Goal: Transaction & Acquisition: Purchase product/service

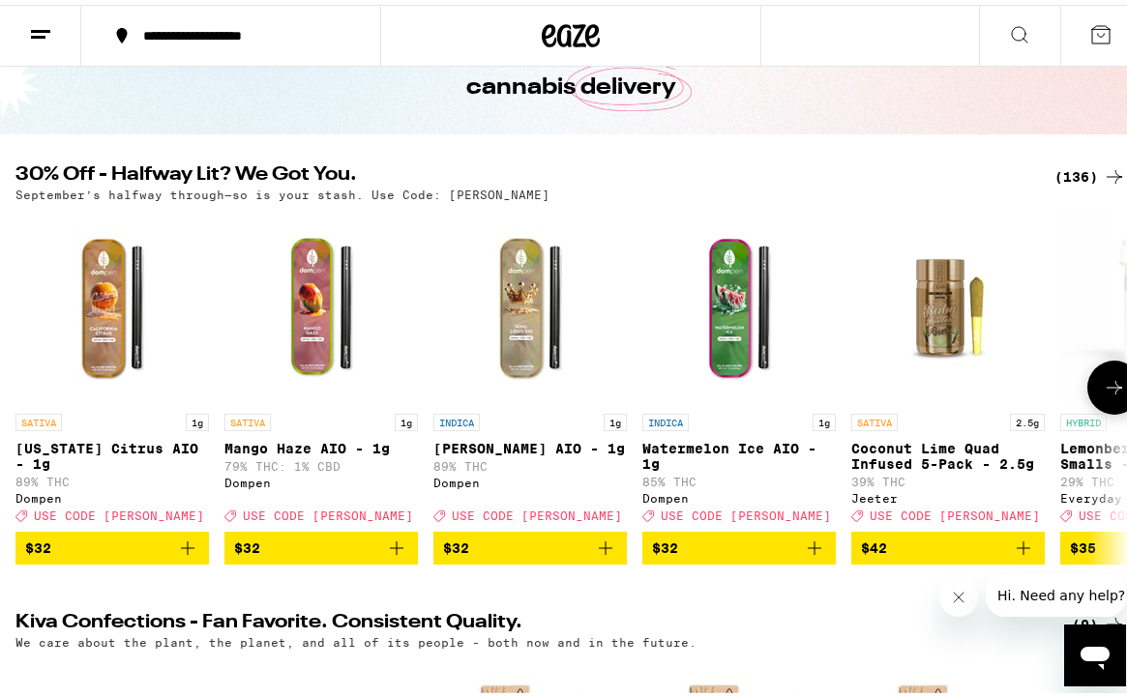
scroll to position [122, 0]
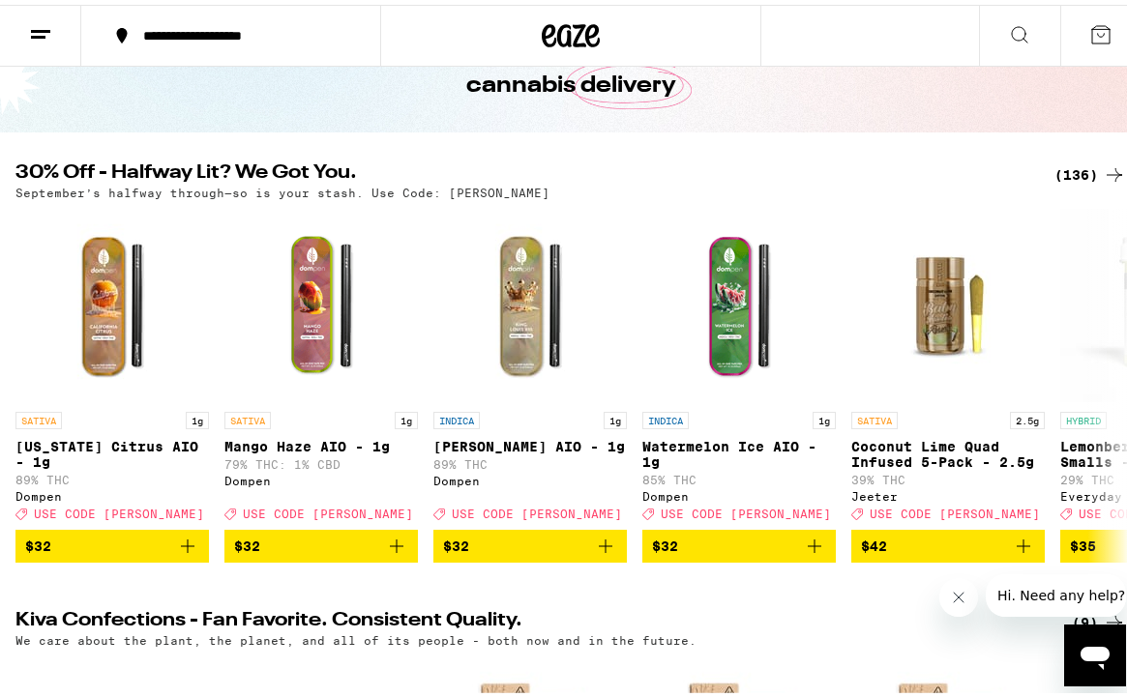
click at [1080, 161] on div "(136)" at bounding box center [1090, 170] width 72 height 23
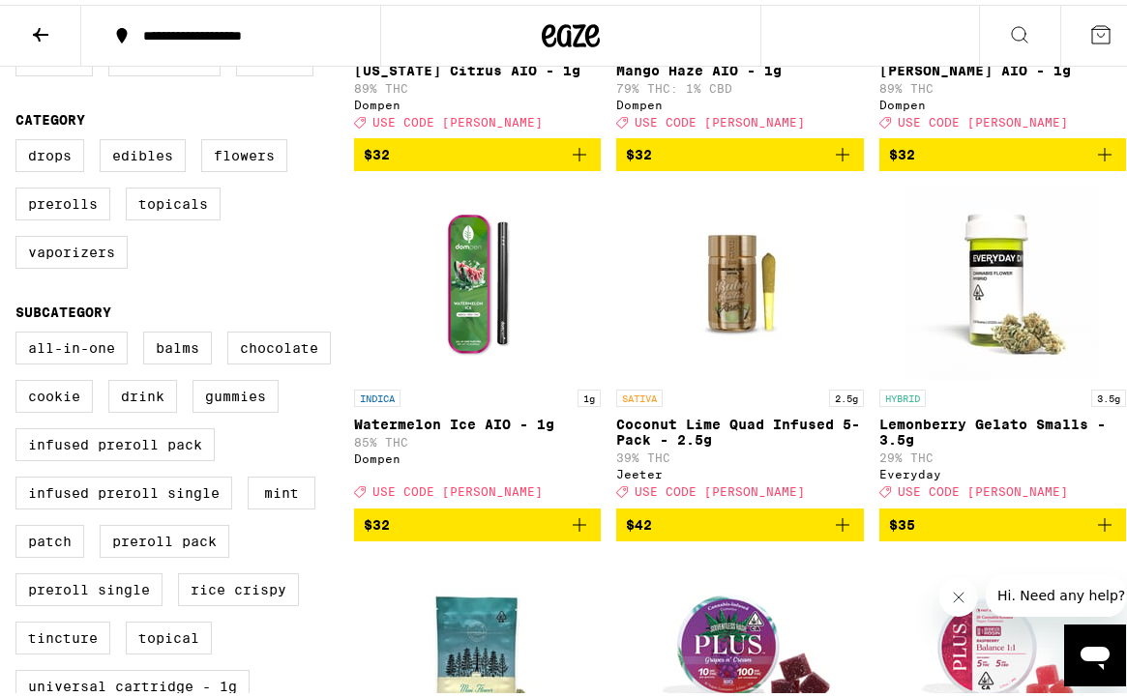
scroll to position [455, 0]
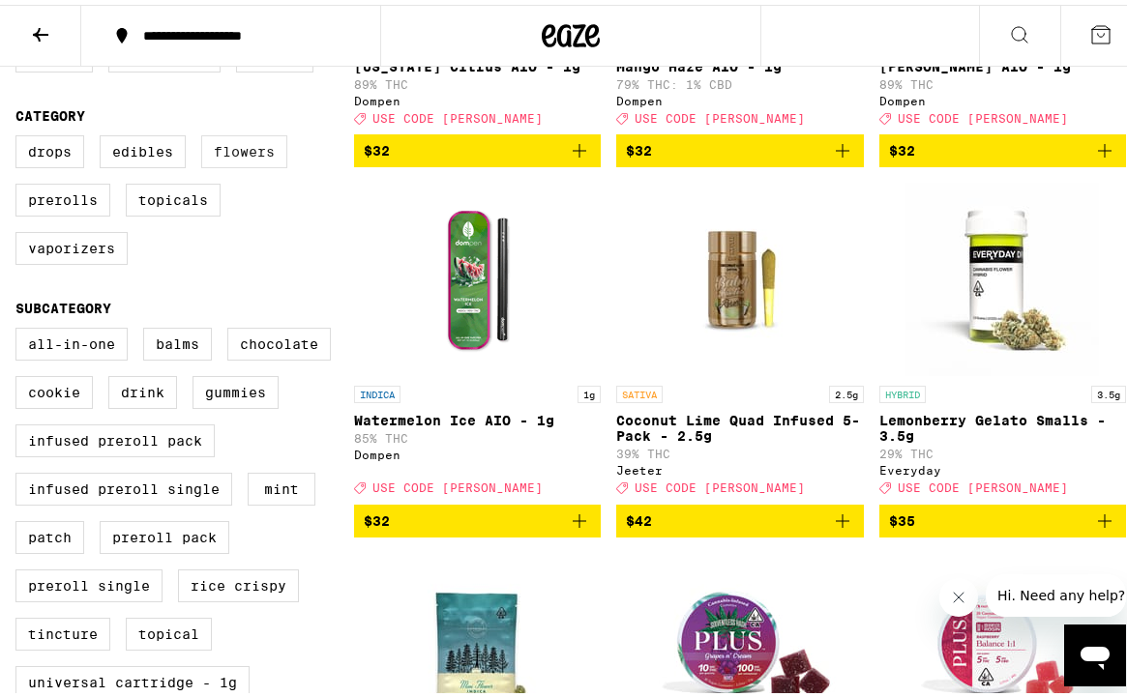
click at [245, 163] on label "Flowers" at bounding box center [244, 147] width 86 height 33
click at [20, 134] on input "Flowers" at bounding box center [19, 133] width 1 height 1
checkbox input "true"
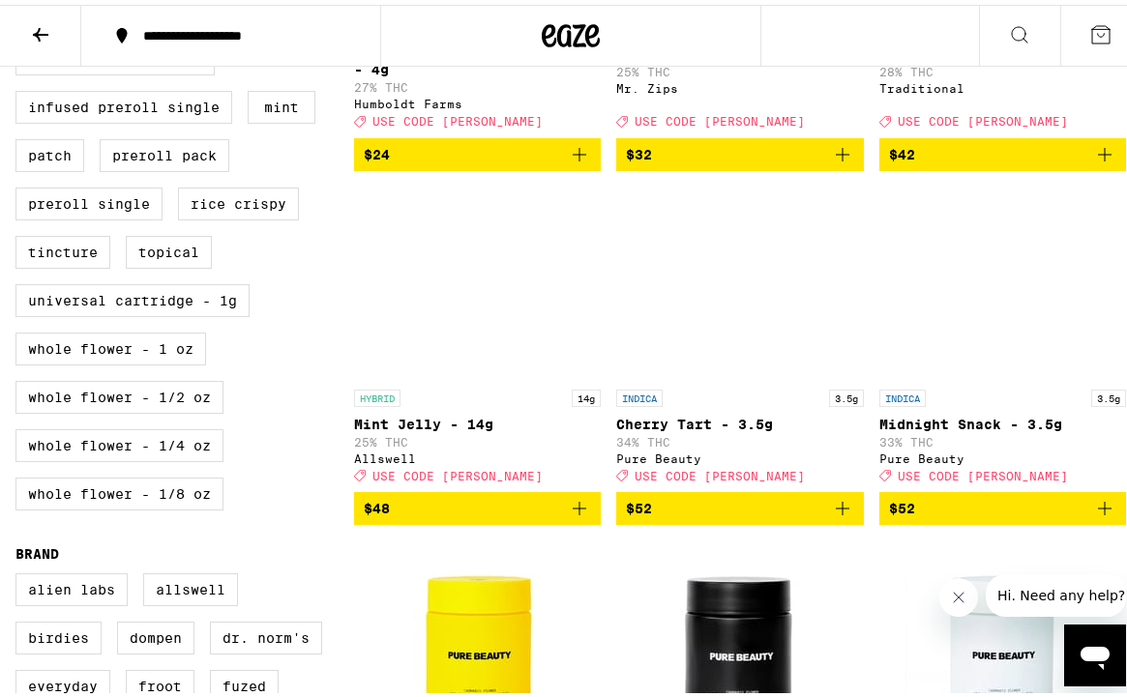
scroll to position [696, 0]
